Goal: Information Seeking & Learning: Learn about a topic

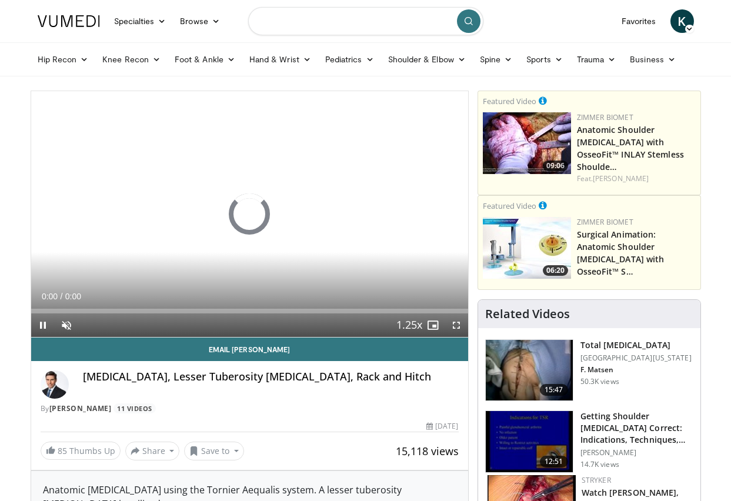
click at [308, 27] on input "Search topics, interventions" at bounding box center [365, 21] width 235 height 28
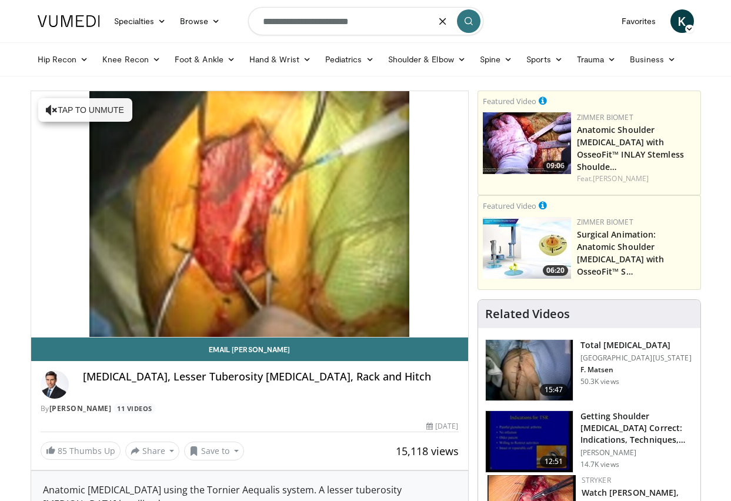
type input "**********"
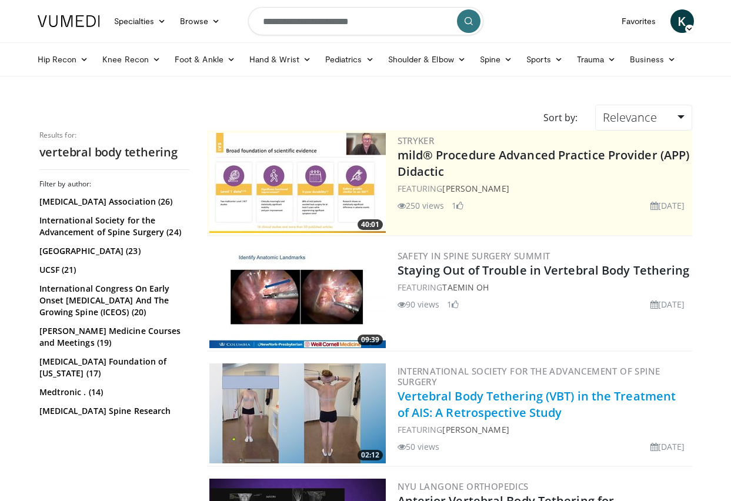
click at [453, 398] on link "Vertebral Body Tethering (VBT) in the Treatment of AIS: A Retrospective Study" at bounding box center [536, 404] width 279 height 32
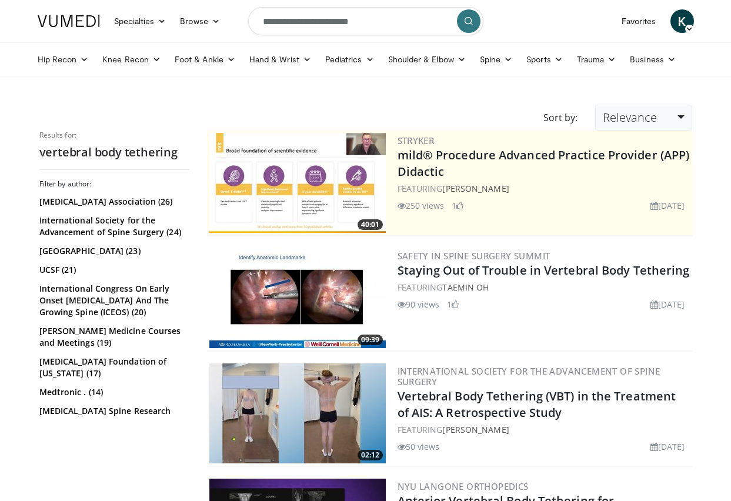
click at [674, 119] on link "Relevance" at bounding box center [643, 118] width 96 height 26
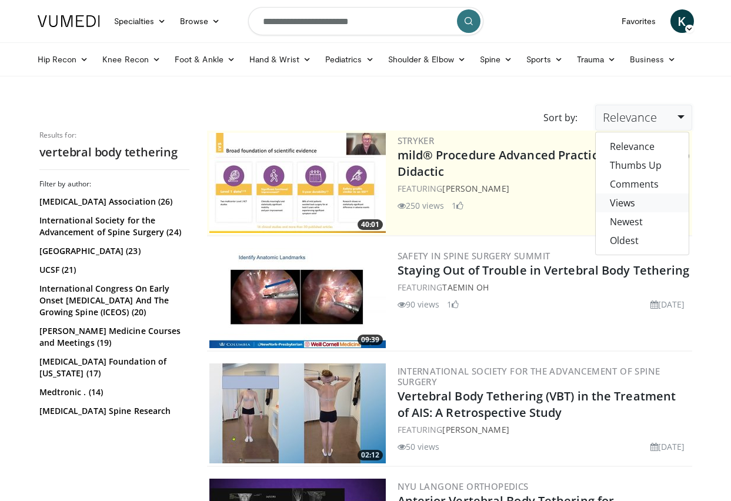
click at [631, 202] on link "Views" at bounding box center [642, 202] width 93 height 19
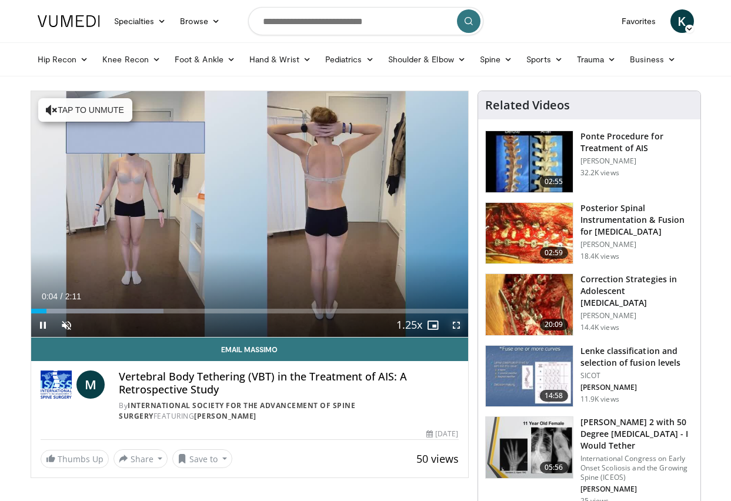
click at [455, 326] on span "Video Player" at bounding box center [457, 325] width 24 height 24
click at [69, 323] on span "Video Player" at bounding box center [67, 325] width 24 height 24
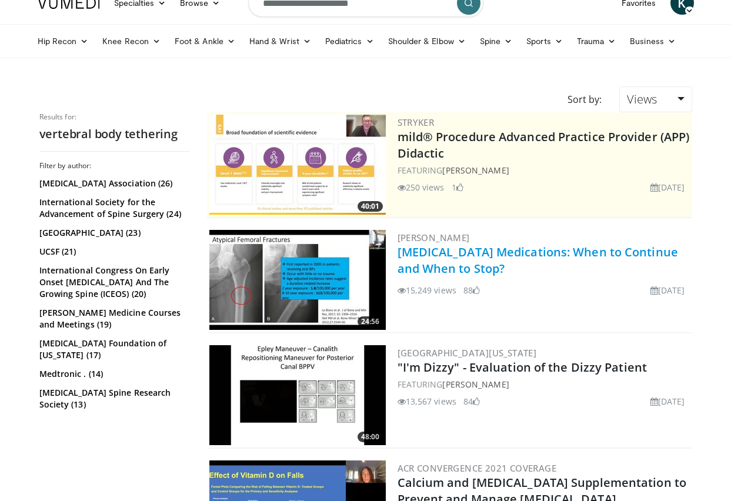
scroll to position [19, 0]
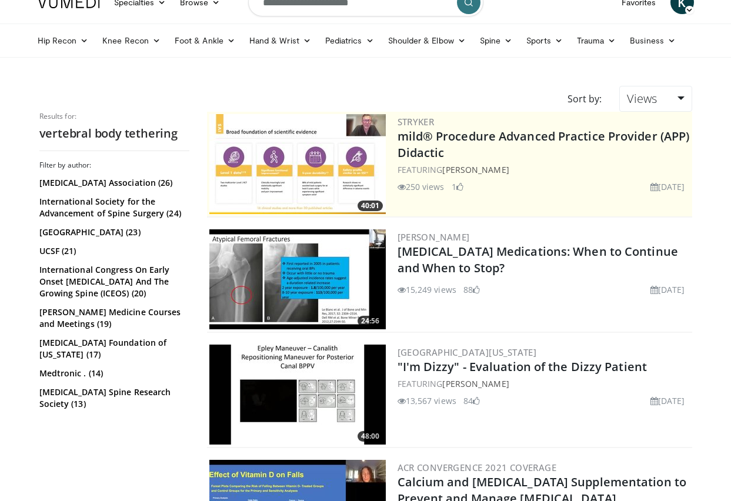
click at [382, 9] on input "**********" at bounding box center [365, 2] width 235 height 28
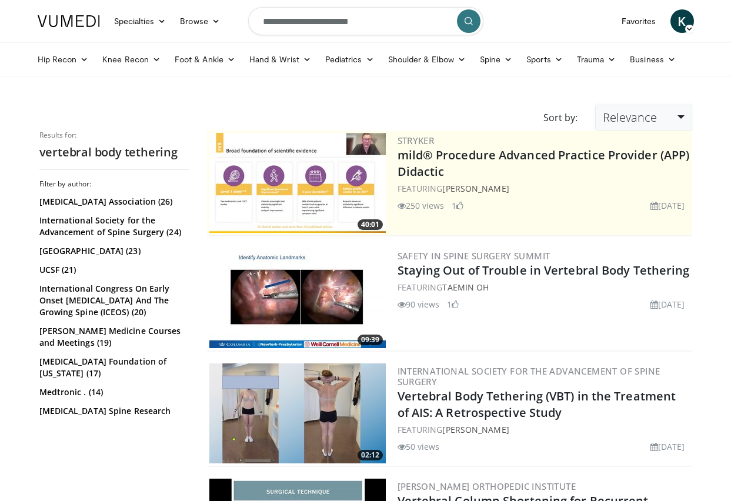
click at [615, 121] on span "Relevance" at bounding box center [630, 117] width 54 height 16
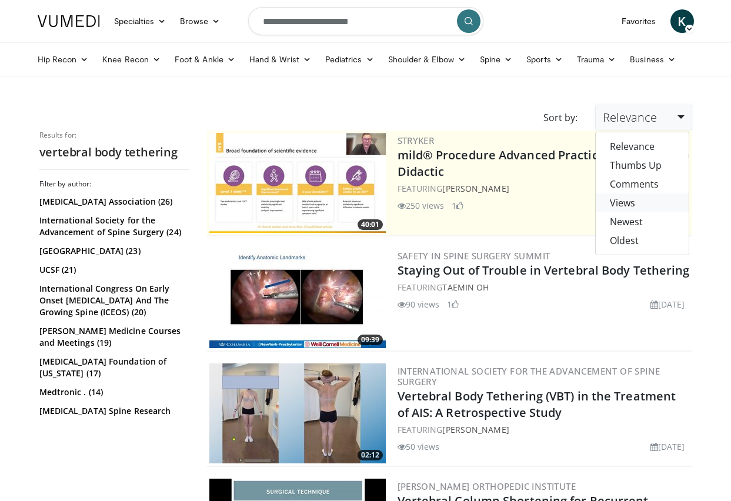
click at [616, 202] on link "Views" at bounding box center [642, 202] width 93 height 19
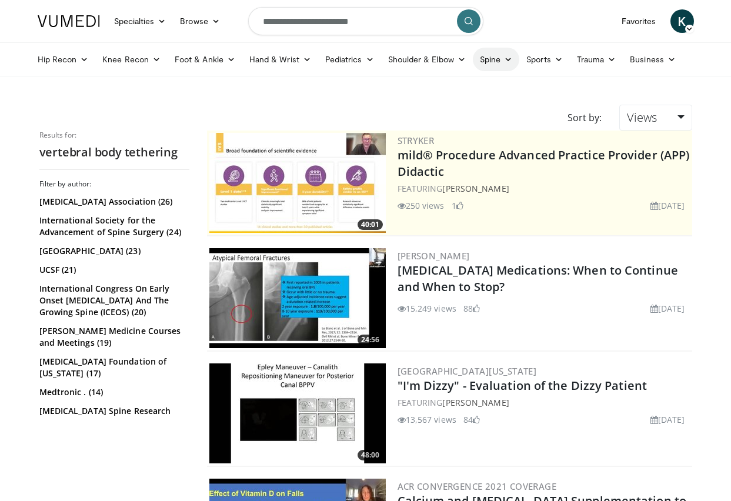
click at [495, 66] on link "Spine" at bounding box center [496, 60] width 46 height 24
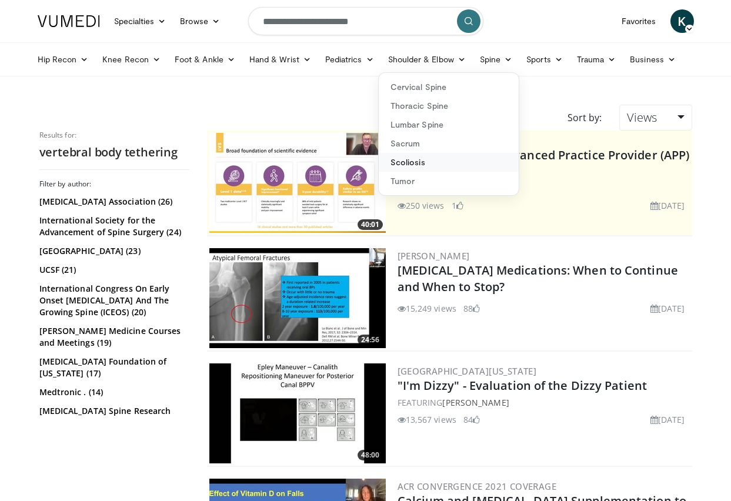
click at [396, 167] on link "Scoliosis" at bounding box center [449, 162] width 140 height 19
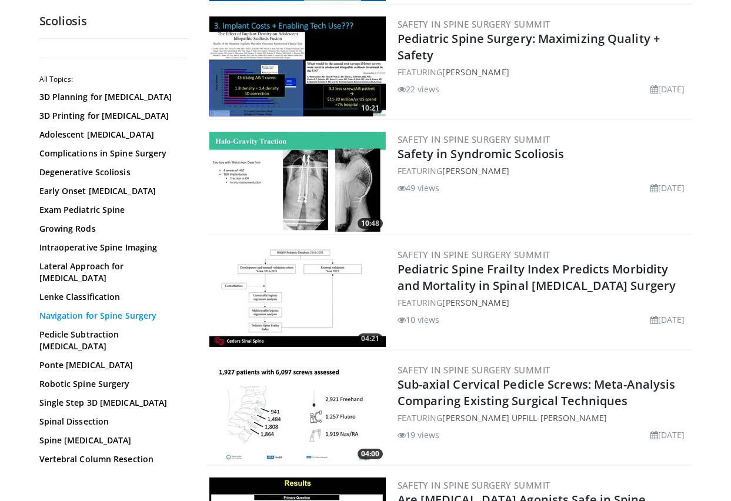
scroll to position [1729, 0]
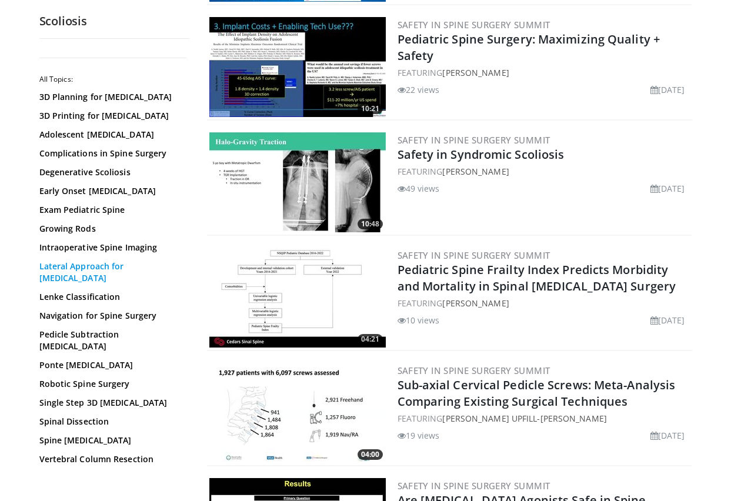
click at [116, 270] on link "Lateral Approach for [MEDICAL_DATA]" at bounding box center [111, 272] width 144 height 24
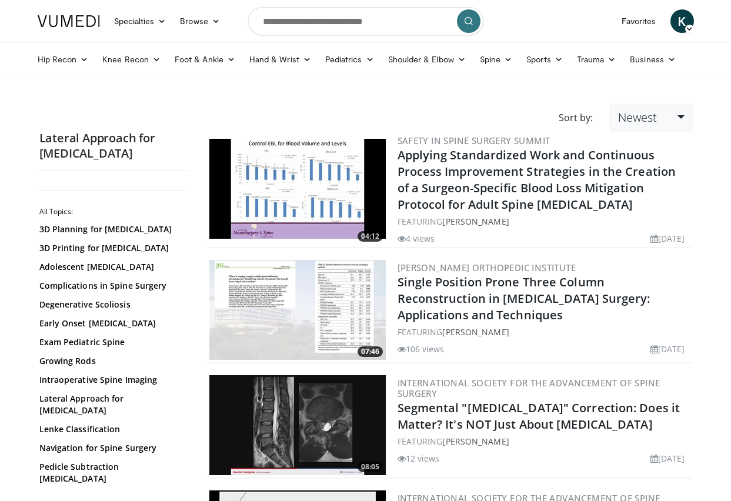
click at [635, 115] on span "Newest" at bounding box center [637, 117] width 39 height 16
click at [644, 210] on link "Views" at bounding box center [657, 202] width 93 height 19
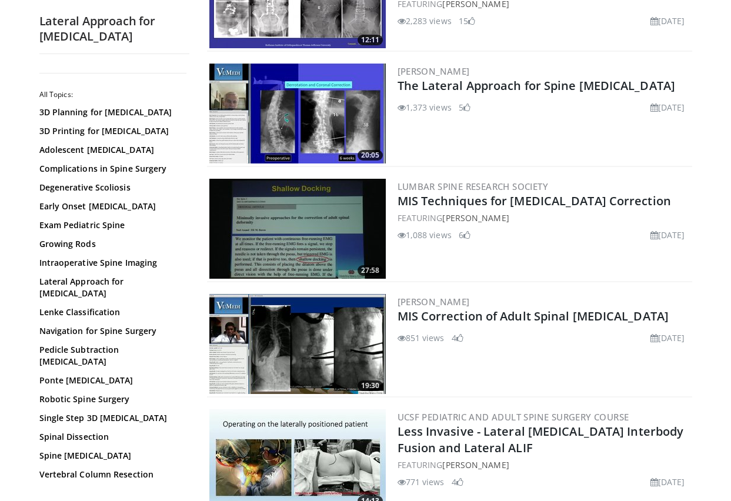
scroll to position [420, 0]
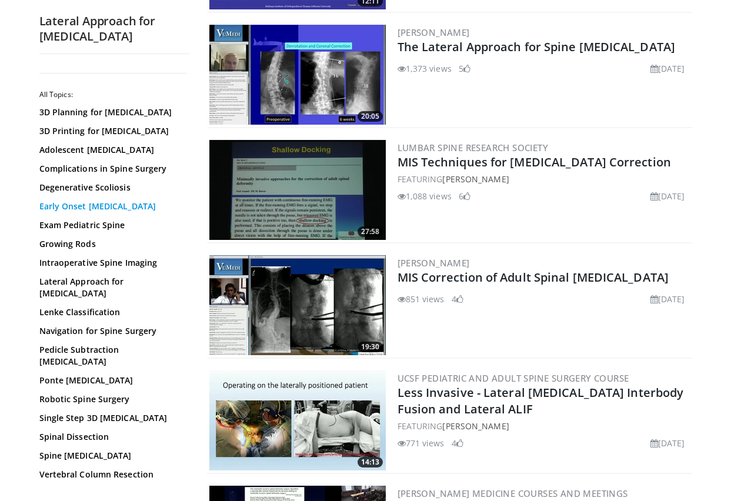
click at [85, 206] on link "Early Onset [MEDICAL_DATA]" at bounding box center [111, 207] width 144 height 12
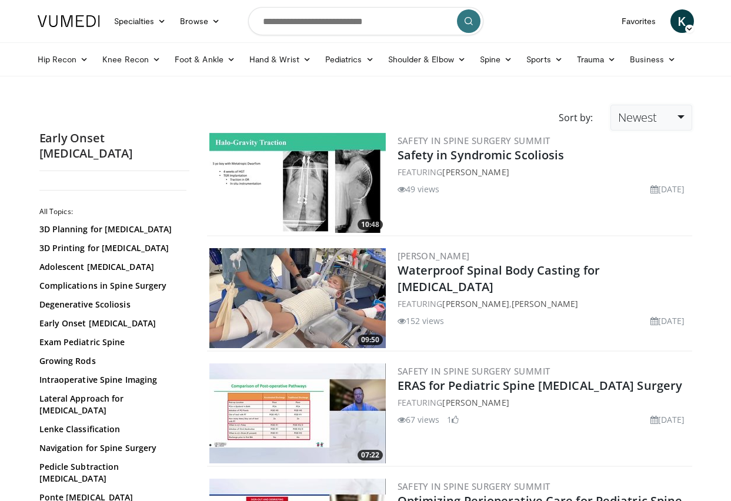
click at [648, 118] on span "Newest" at bounding box center [637, 117] width 39 height 16
click at [639, 209] on link "Views" at bounding box center [657, 202] width 93 height 19
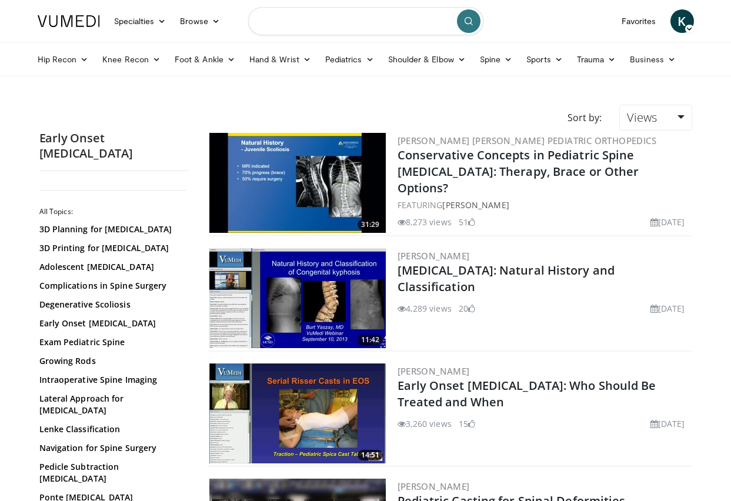
click at [412, 18] on input "Search topics, interventions" at bounding box center [365, 21] width 235 height 28
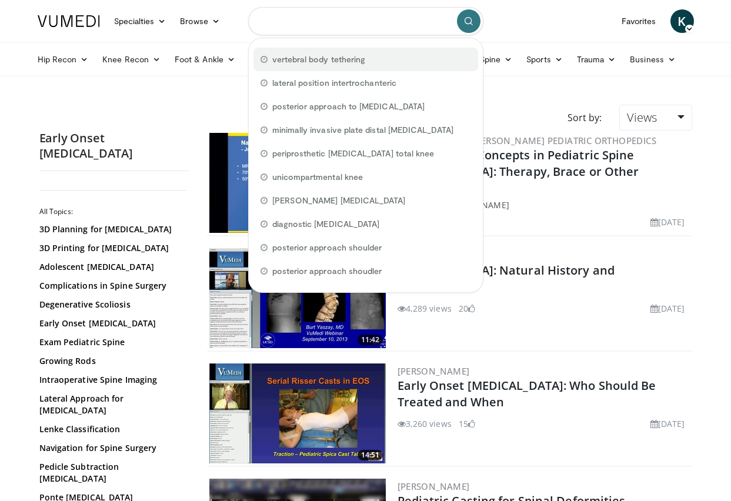
type input "**********"
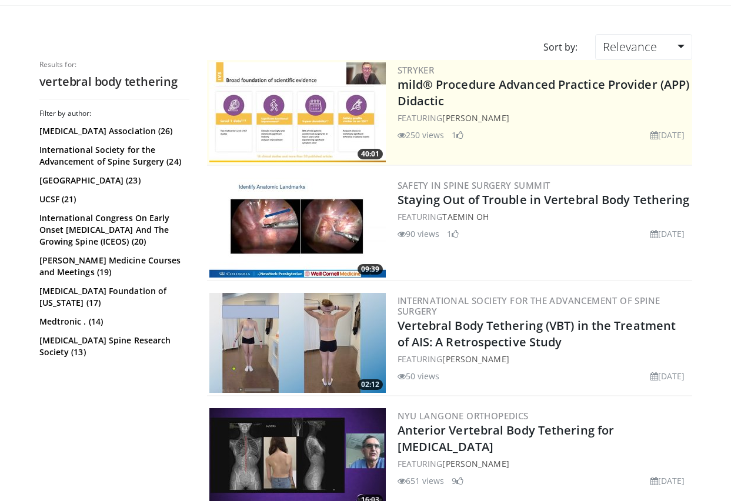
scroll to position [76, 0]
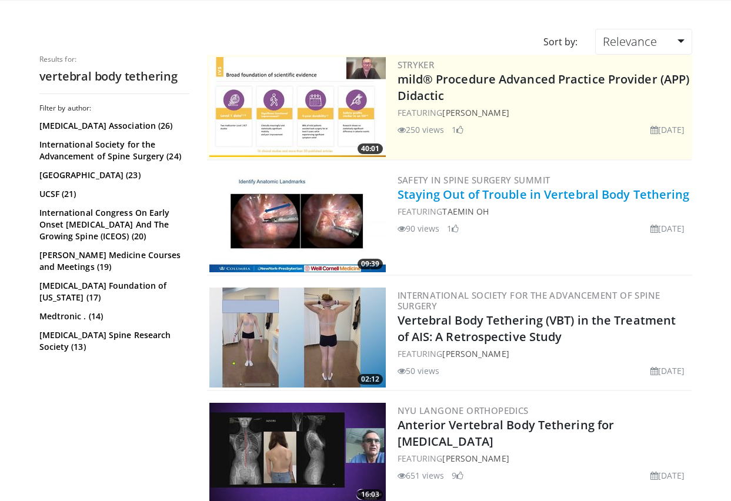
click at [481, 198] on link "Staying Out of Trouble in Vertebral Body Tethering" at bounding box center [543, 194] width 292 height 16
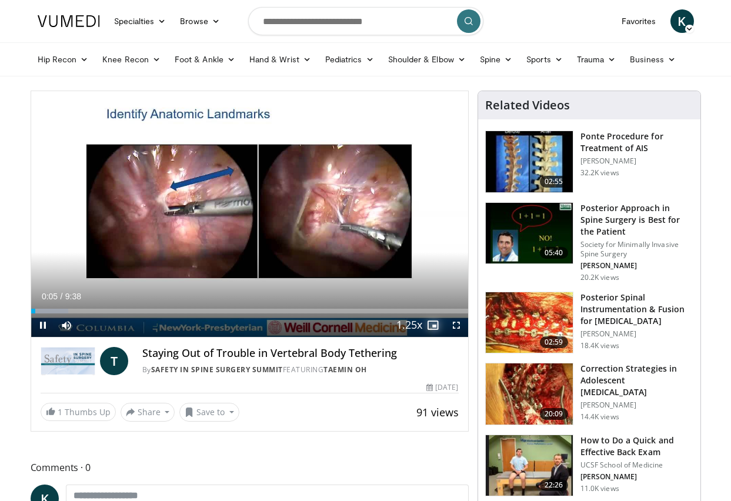
click at [435, 326] on video-js "**********" at bounding box center [249, 214] width 437 height 246
click at [430, 325] on span "Video Player" at bounding box center [433, 325] width 24 height 24
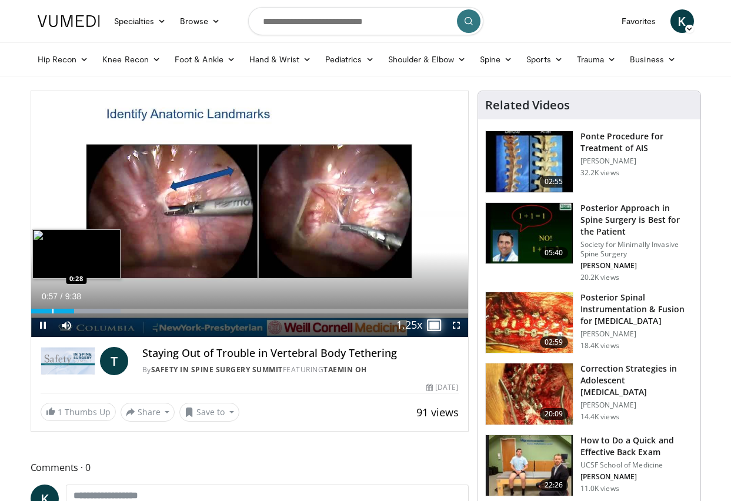
click at [52, 309] on div "Progress Bar" at bounding box center [52, 311] width 1 height 5
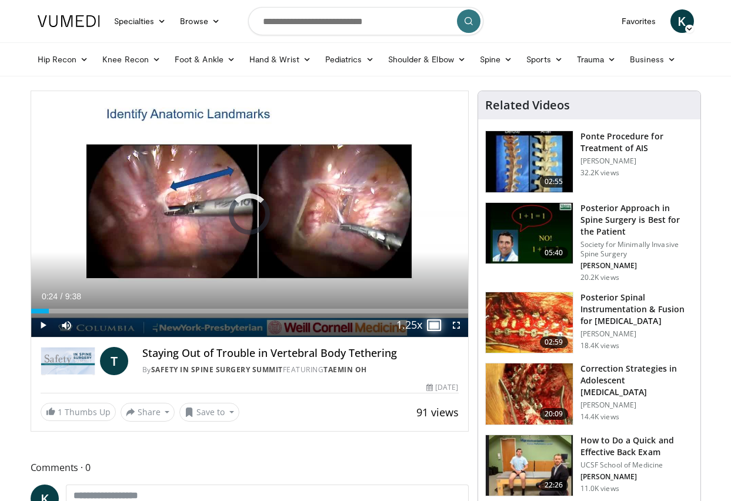
drag, startPoint x: 51, startPoint y: 309, endPoint x: 28, endPoint y: 310, distance: 22.9
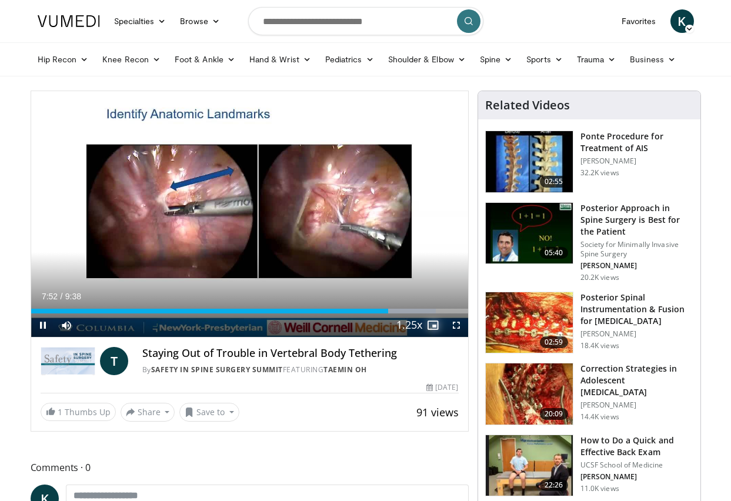
click at [434, 326] on span "Video Player" at bounding box center [433, 325] width 24 height 24
